Goal: Find specific page/section: Find specific page/section

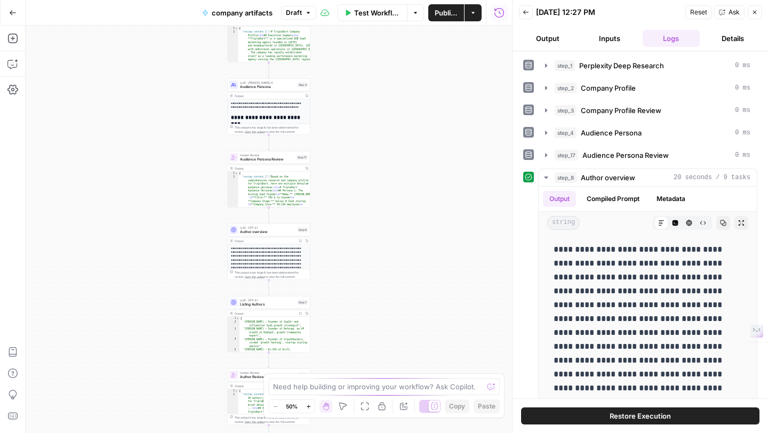
click at [11, 12] on icon "button" at bounding box center [13, 12] width 6 height 5
click at [14, 11] on icon "button" at bounding box center [12, 12] width 7 height 7
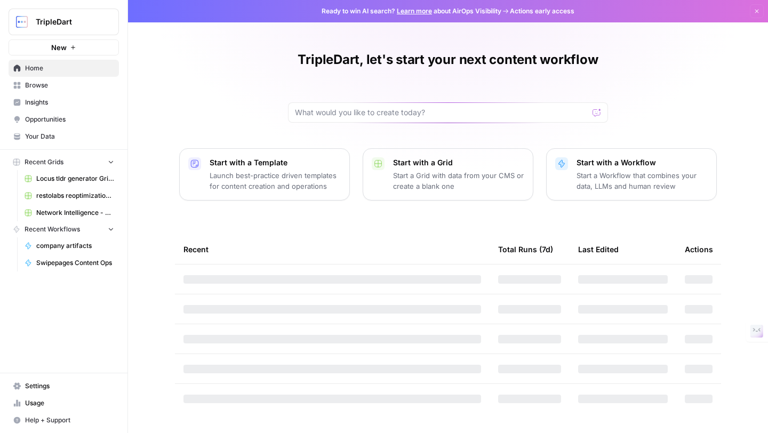
click at [420, 10] on link "Learn more" at bounding box center [414, 11] width 35 height 8
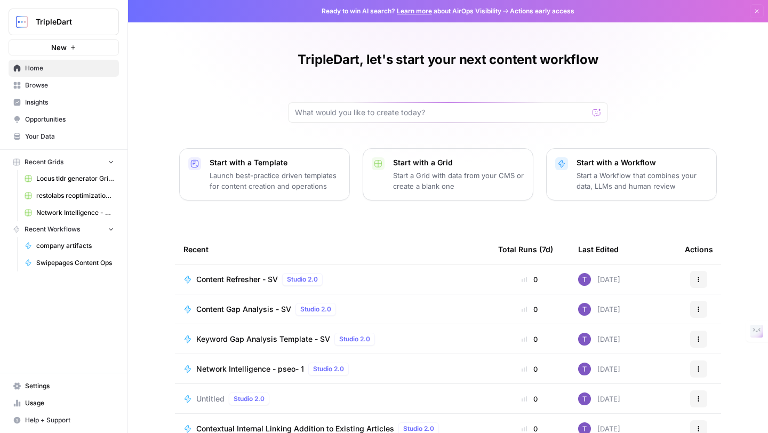
click at [82, 86] on span "Browse" at bounding box center [69, 85] width 89 height 10
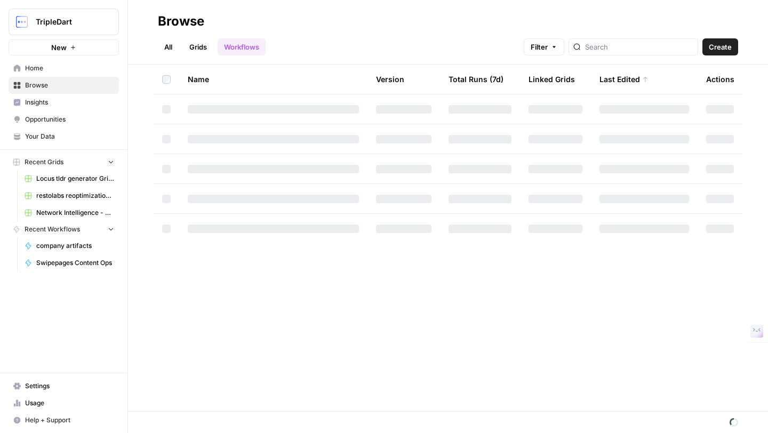
click at [490, 31] on div "All Grids Workflows Filter Create" at bounding box center [448, 43] width 580 height 26
click at [390, 26] on div "Browse" at bounding box center [448, 21] width 580 height 17
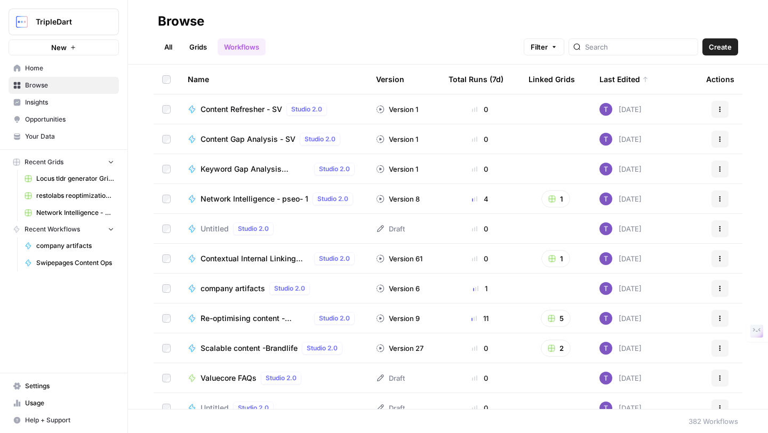
click at [344, 39] on div "All Grids Workflows Filter Create" at bounding box center [448, 43] width 580 height 26
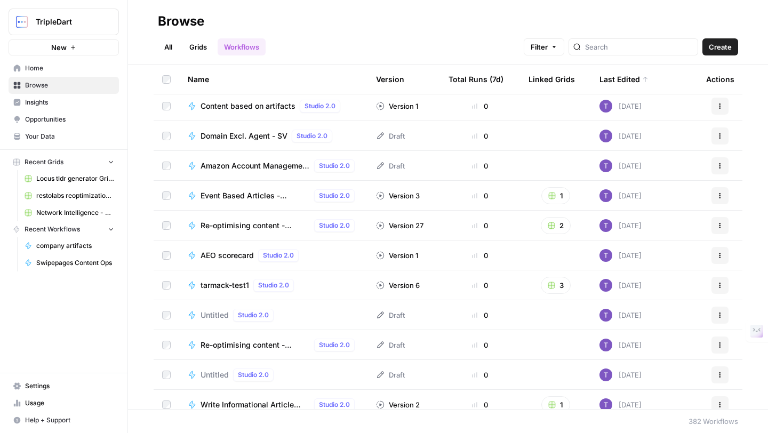
scroll to position [601, 0]
click at [721, 253] on icon "button" at bounding box center [719, 254] width 6 height 6
click at [214, 255] on span "AEO scorecard" at bounding box center [226, 254] width 53 height 11
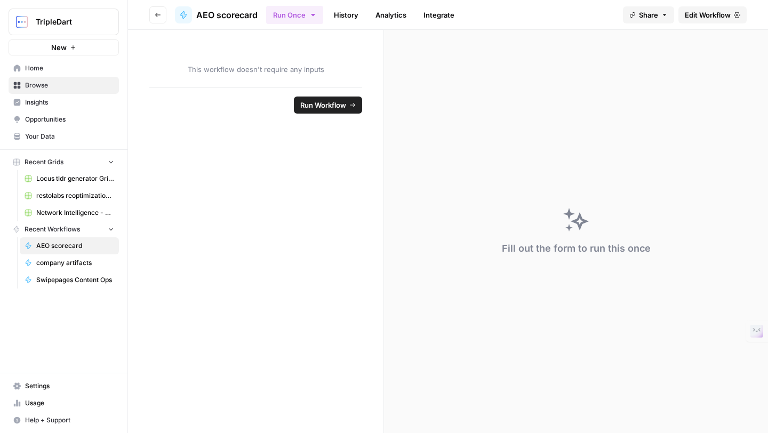
click at [705, 10] on span "Edit Workflow" at bounding box center [707, 15] width 46 height 11
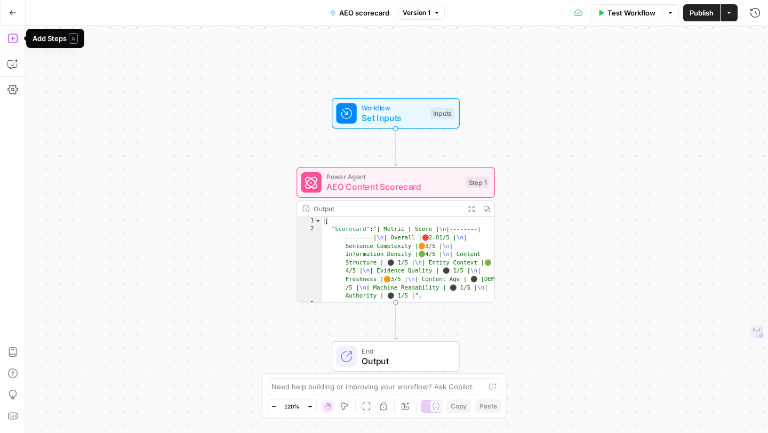
click at [11, 9] on icon "button" at bounding box center [12, 12] width 7 height 7
